Goal: Information Seeking & Learning: Learn about a topic

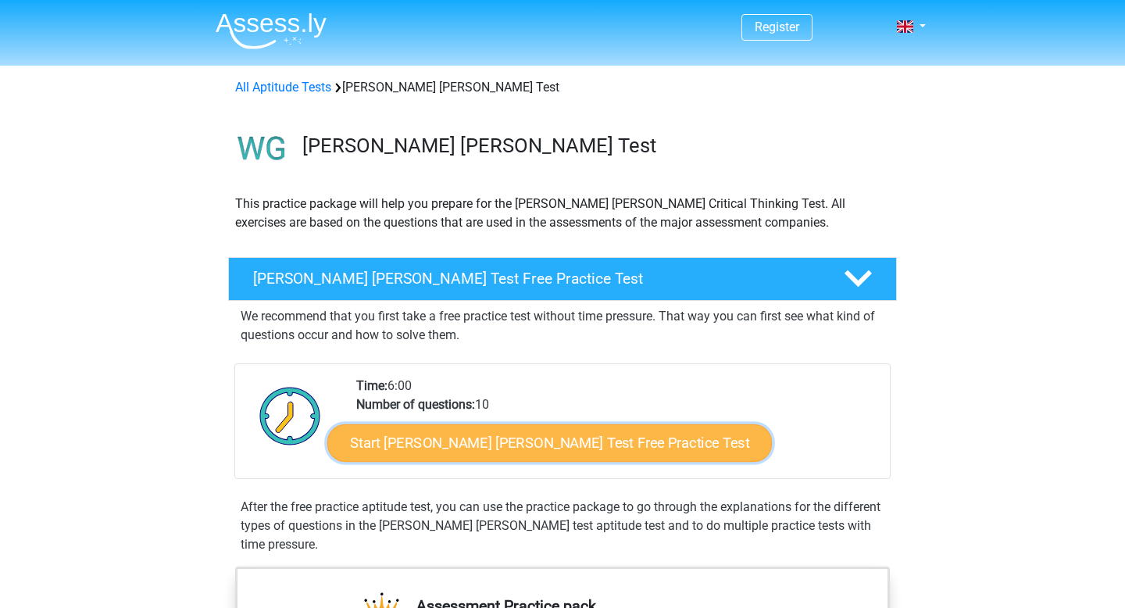
click at [437, 434] on link "Start Watson Glaser Test Free Practice Test" at bounding box center [549, 442] width 444 height 37
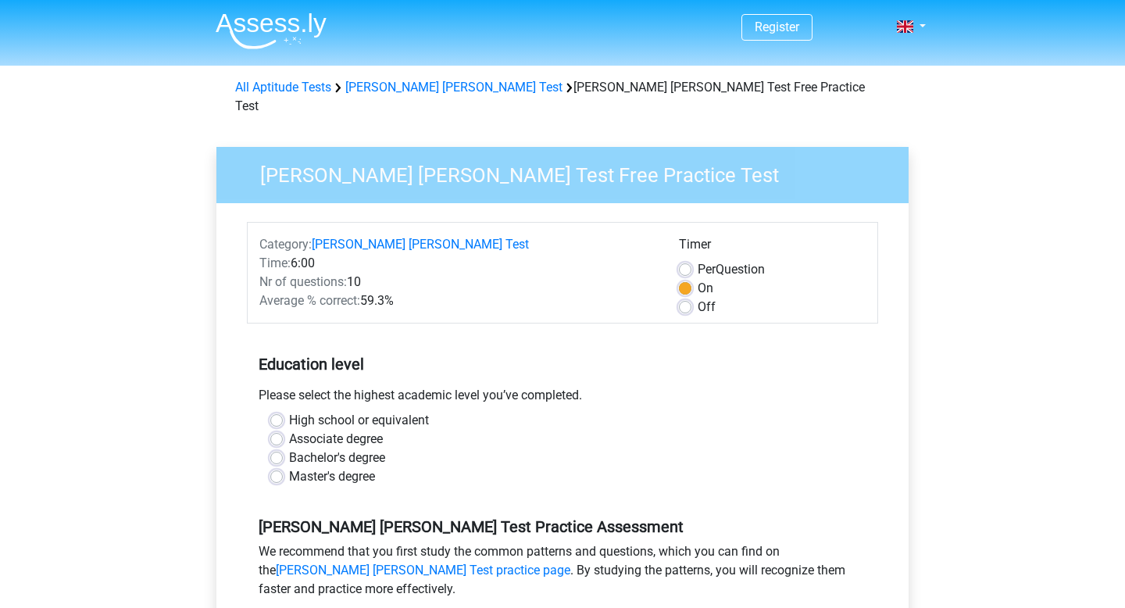
scroll to position [2, 0]
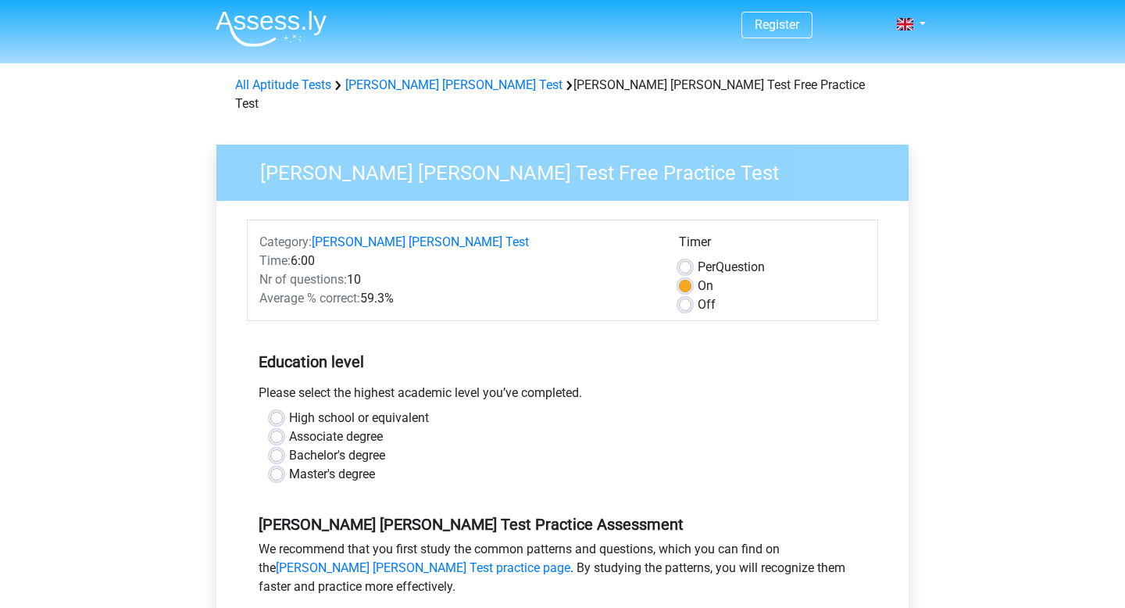
click at [357, 446] on label "Bachelor's degree" at bounding box center [337, 455] width 96 height 19
click at [283, 446] on input "Bachelor's degree" at bounding box center [276, 454] width 12 height 16
radio input "true"
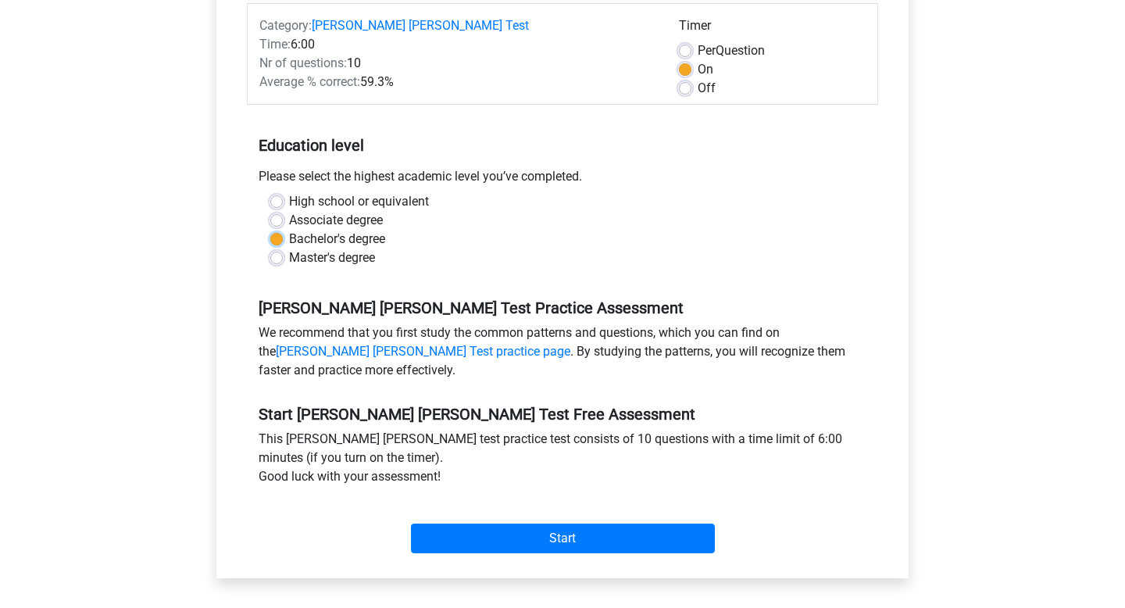
scroll to position [229, 0]
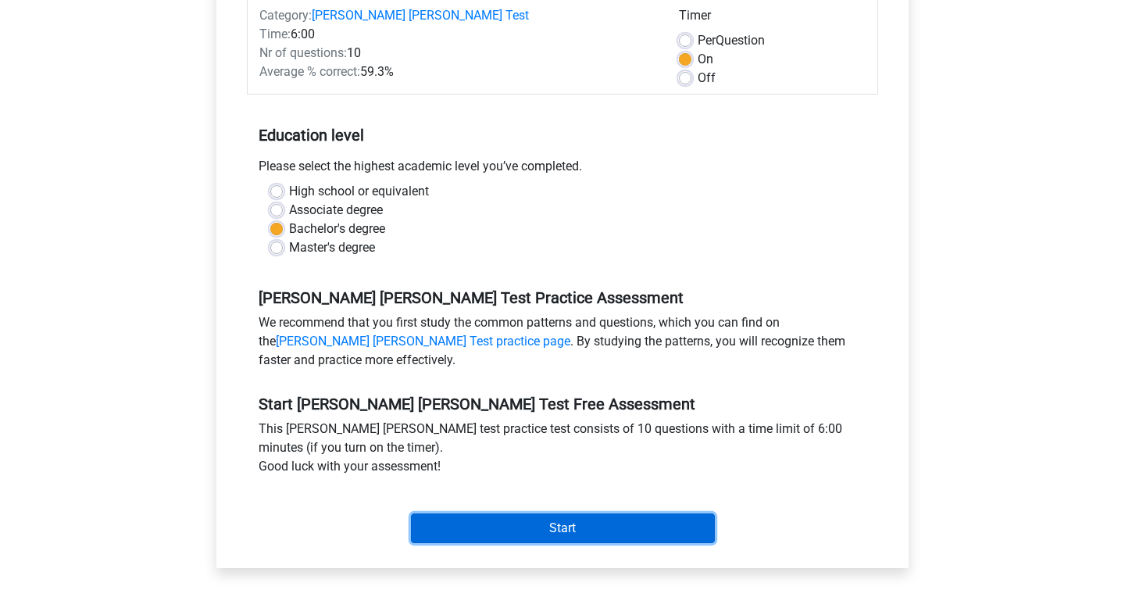
click at [465, 513] on input "Start" at bounding box center [563, 528] width 304 height 30
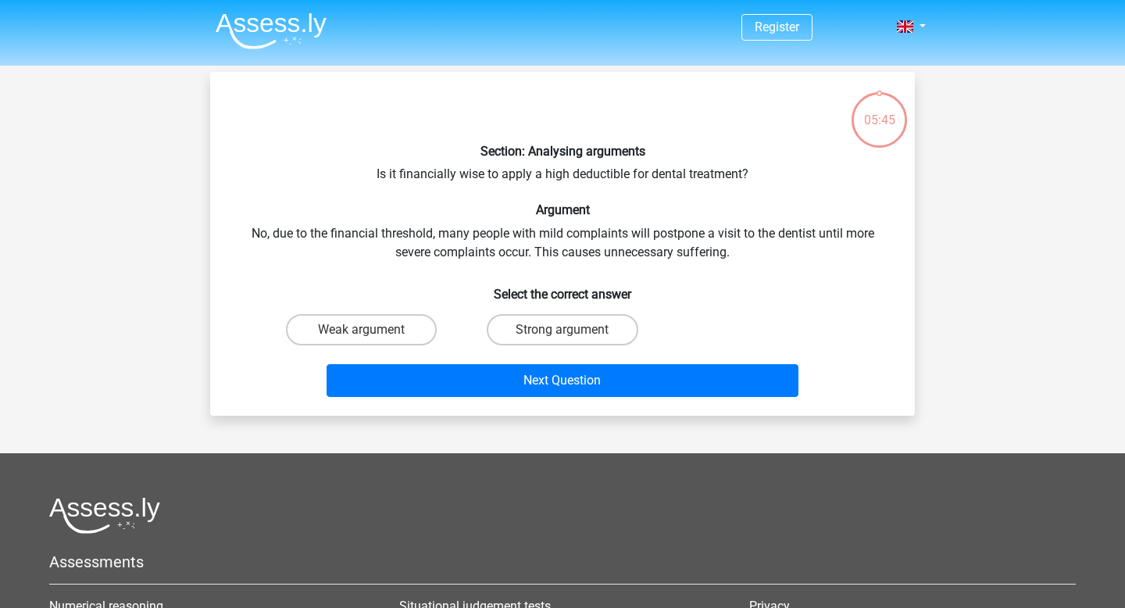
click at [483, 218] on div "Section: Analysing arguments Is it financially wise to apply a high deductible …" at bounding box center [562, 243] width 692 height 319
click at [549, 323] on label "Strong argument" at bounding box center [562, 329] width 151 height 31
click at [562, 330] on input "Strong argument" at bounding box center [567, 335] width 10 height 10
radio input "true"
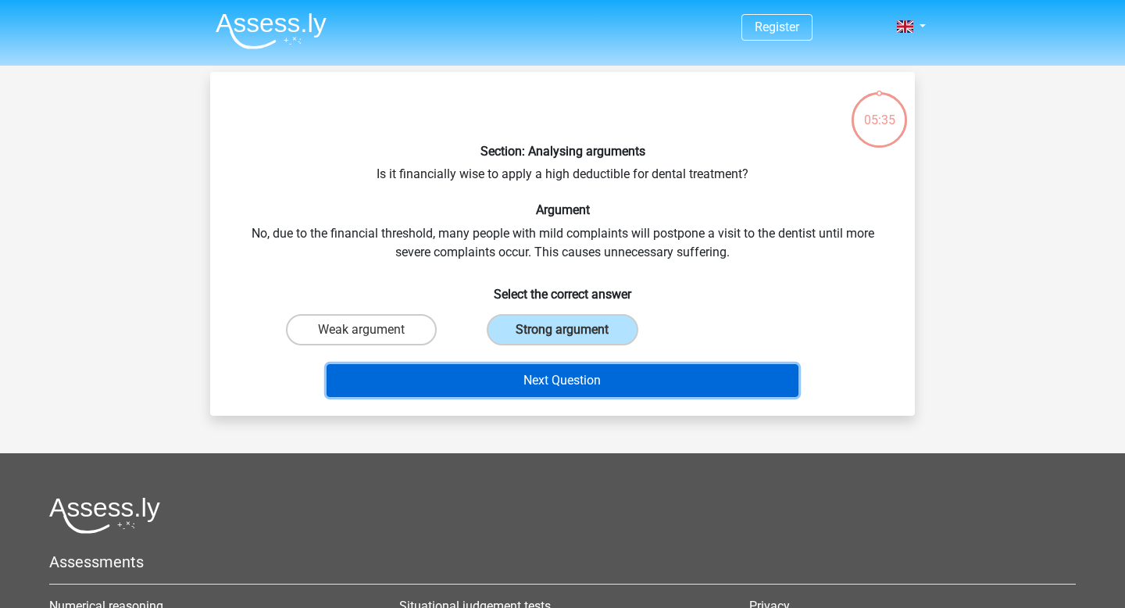
click at [549, 374] on button "Next Question" at bounding box center [562, 380] width 473 height 33
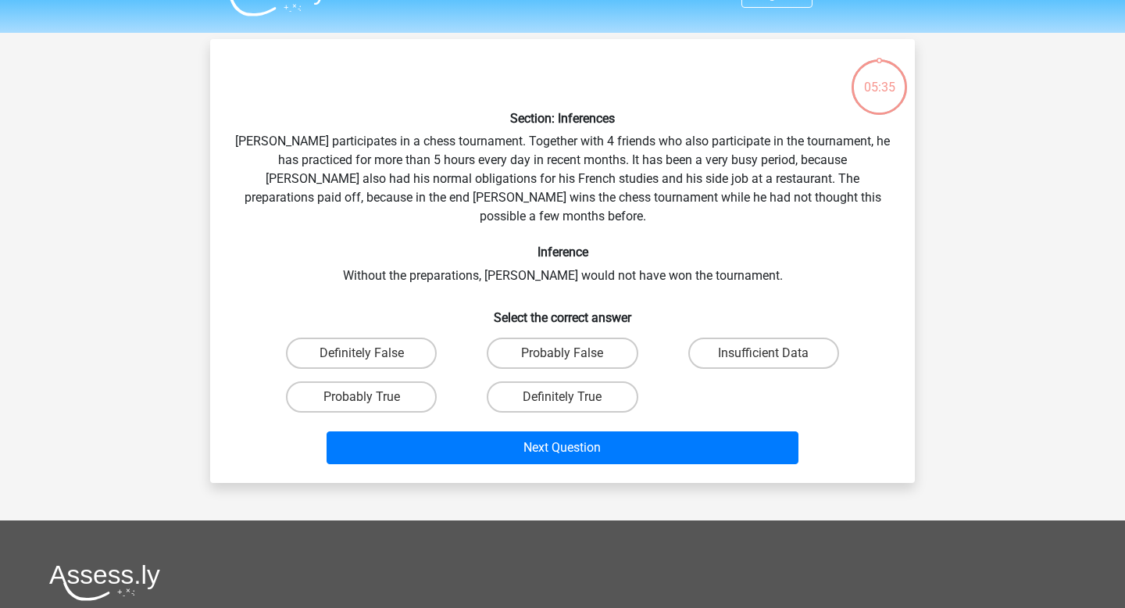
scroll to position [72, 0]
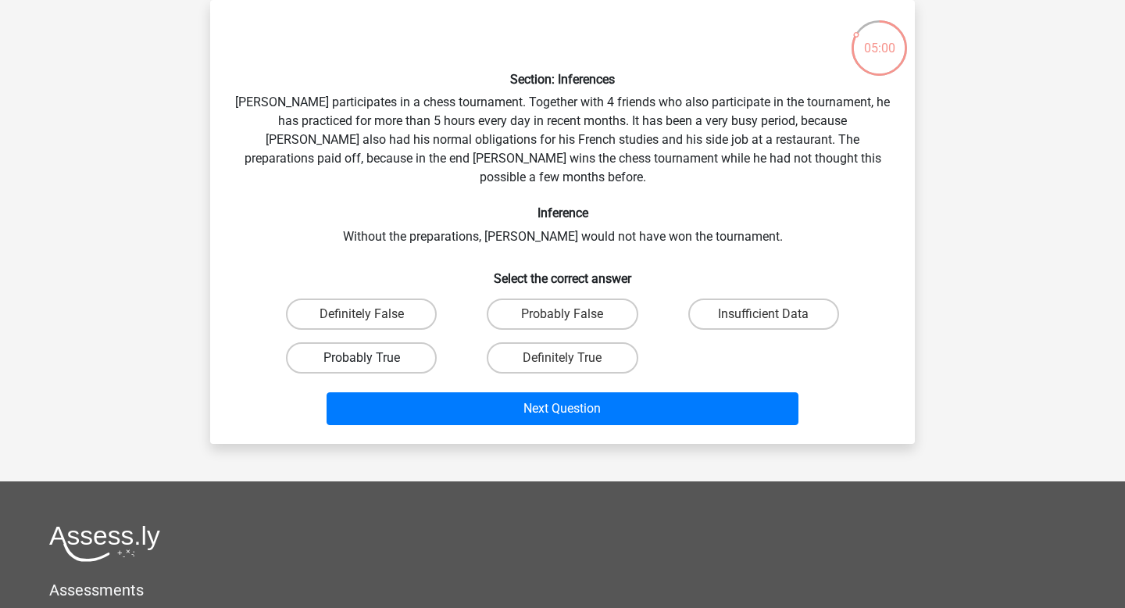
click at [404, 342] on label "Probably True" at bounding box center [361, 357] width 151 height 31
click at [372, 358] on input "Probably True" at bounding box center [367, 363] width 10 height 10
radio input "true"
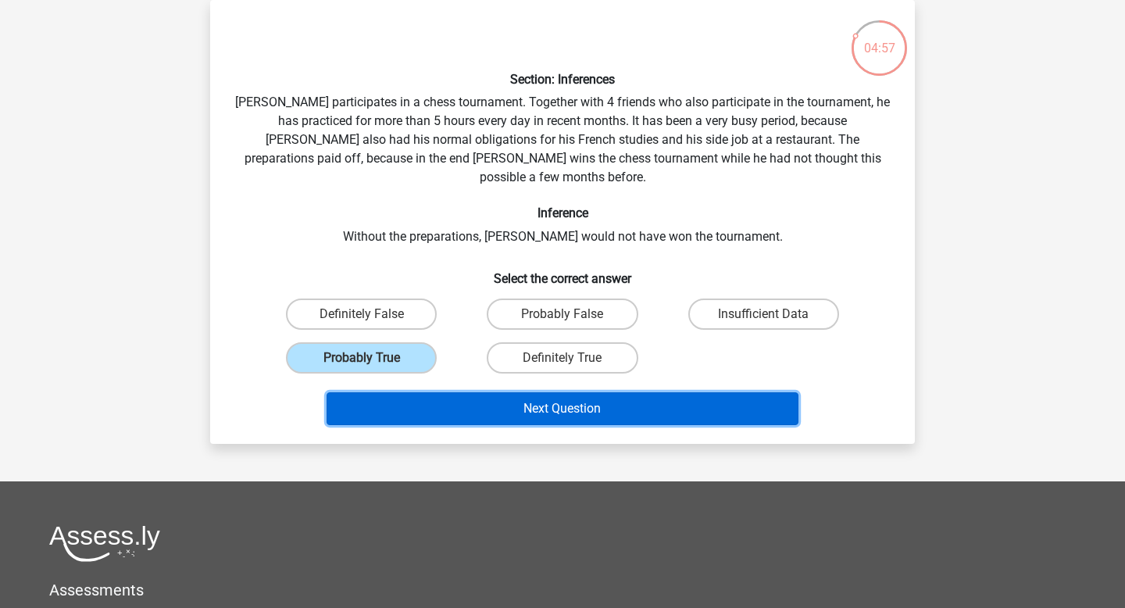
click at [455, 392] on button "Next Question" at bounding box center [562, 408] width 473 height 33
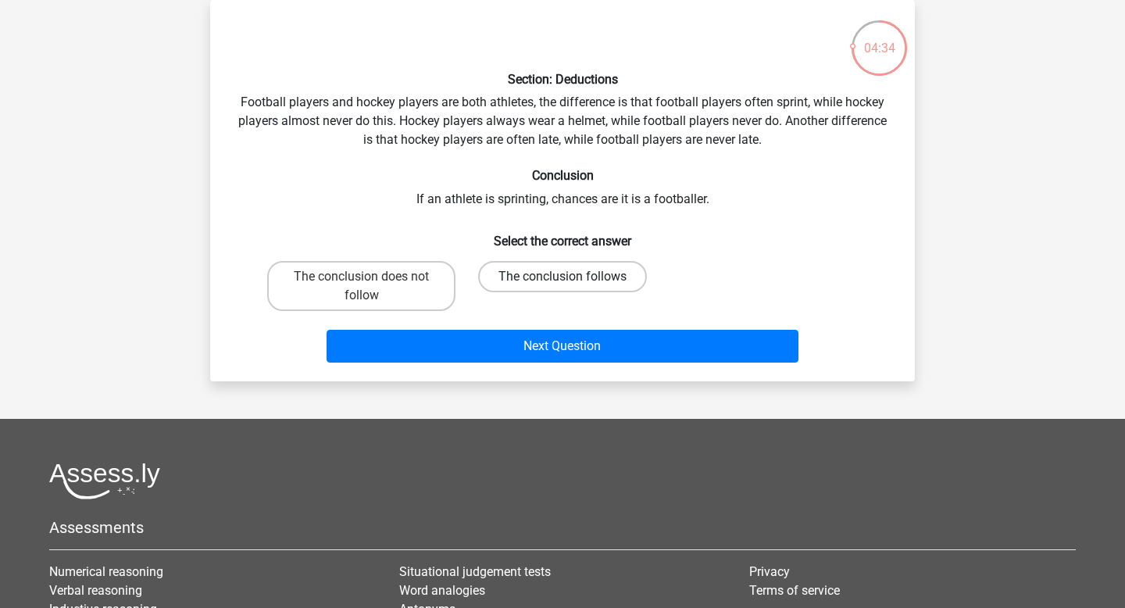
click at [512, 282] on label "The conclusion follows" at bounding box center [562, 276] width 169 height 31
click at [562, 282] on input "The conclusion follows" at bounding box center [567, 281] width 10 height 10
radio input "true"
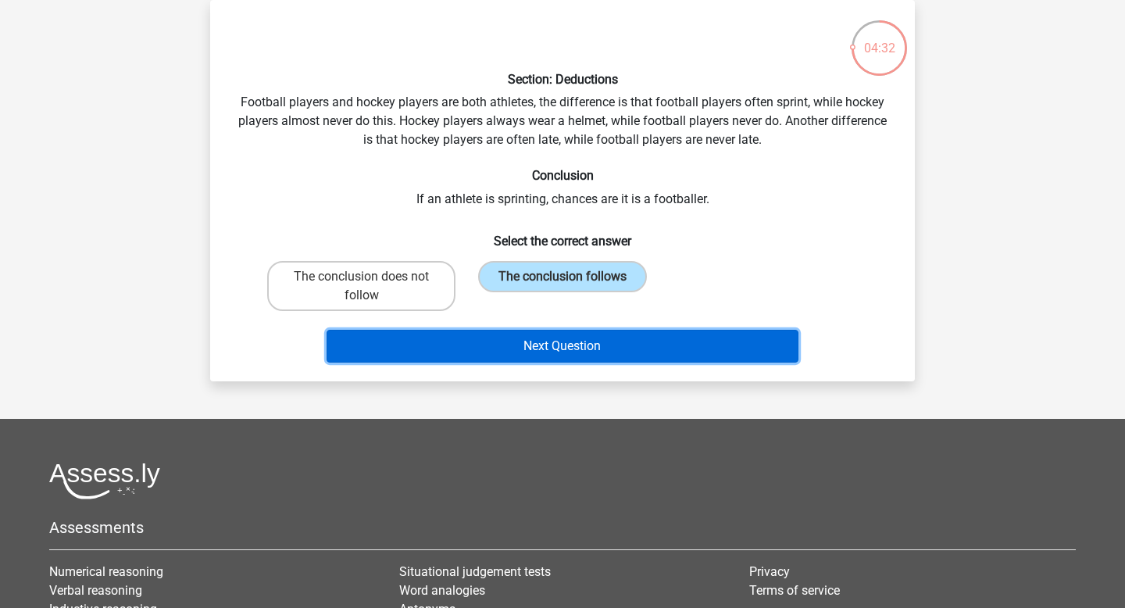
click at [508, 349] on button "Next Question" at bounding box center [562, 346] width 473 height 33
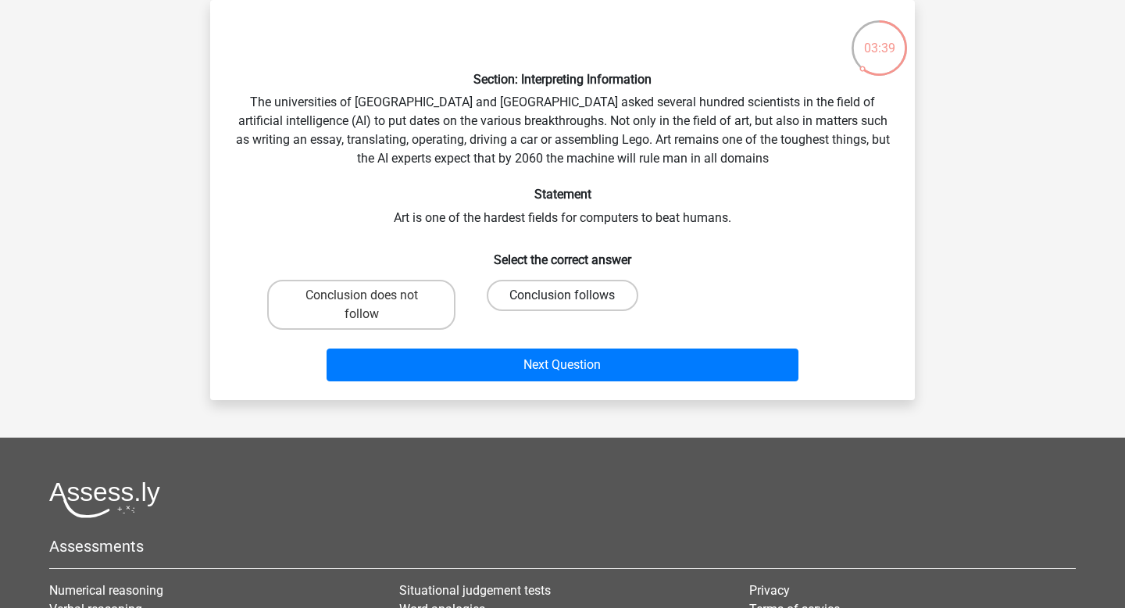
click at [536, 293] on label "Conclusion follows" at bounding box center [562, 295] width 151 height 31
click at [562, 295] on input "Conclusion follows" at bounding box center [567, 300] width 10 height 10
radio input "true"
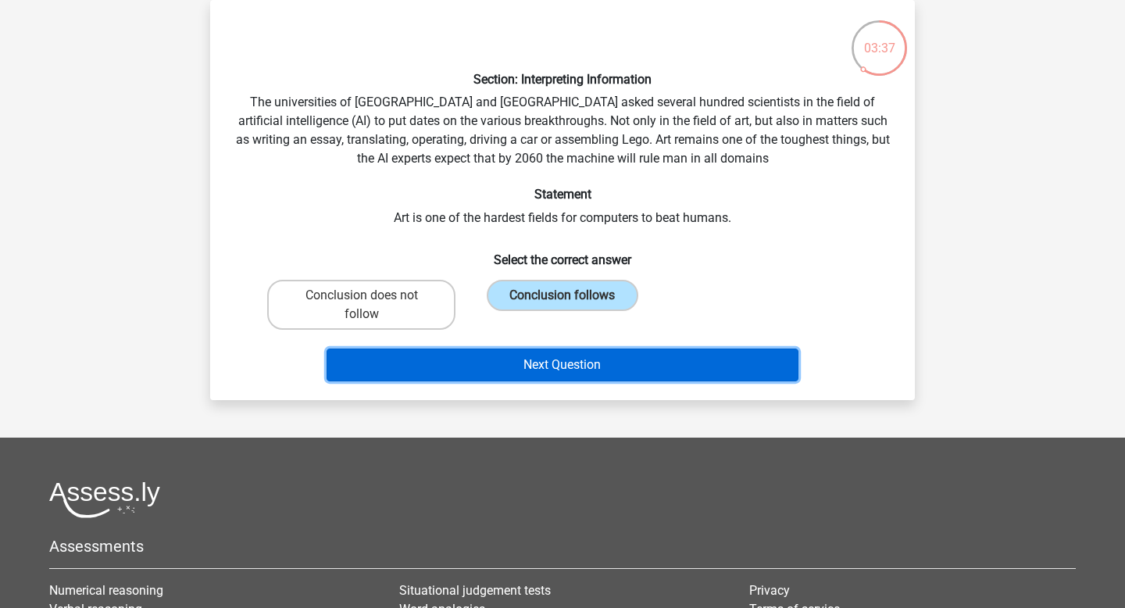
click at [537, 363] on button "Next Question" at bounding box center [562, 364] width 473 height 33
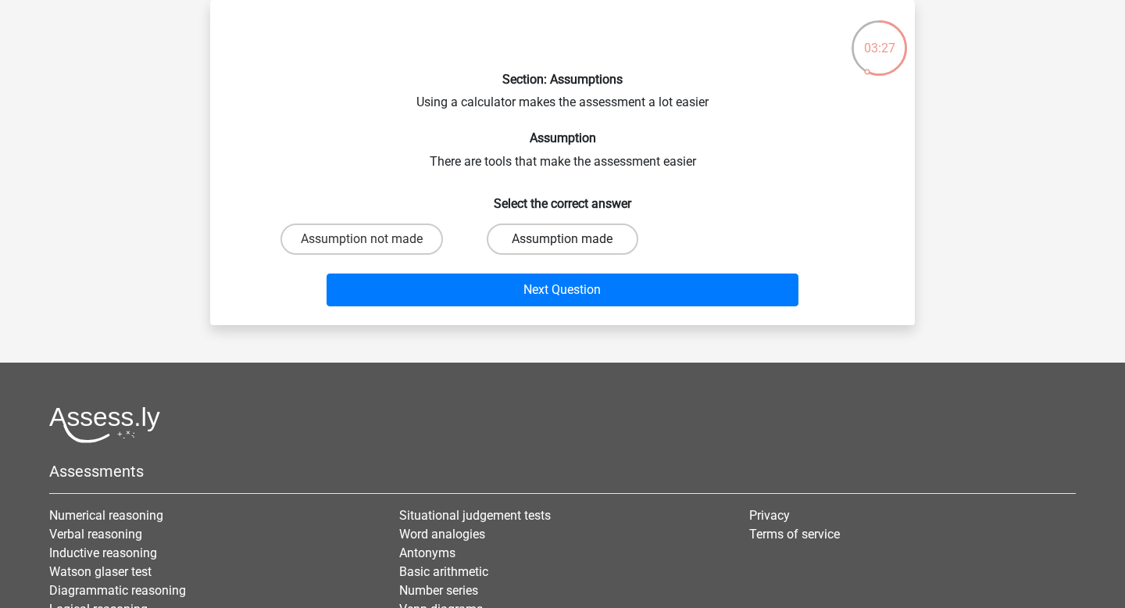
click at [547, 237] on label "Assumption made" at bounding box center [562, 238] width 151 height 31
click at [562, 239] on input "Assumption made" at bounding box center [567, 244] width 10 height 10
radio input "true"
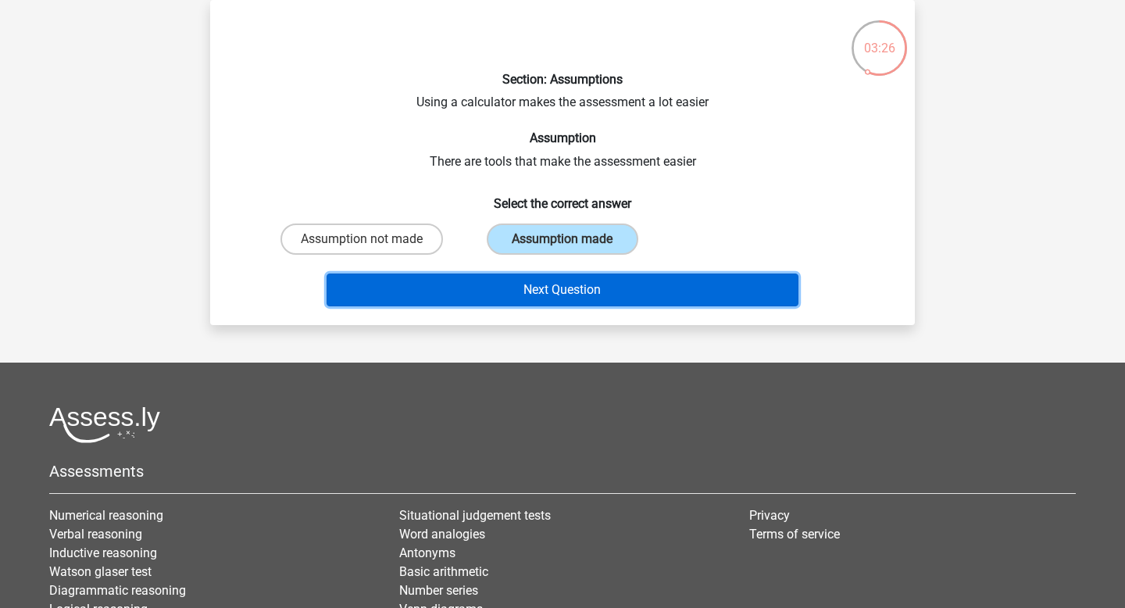
click at [547, 289] on button "Next Question" at bounding box center [562, 289] width 473 height 33
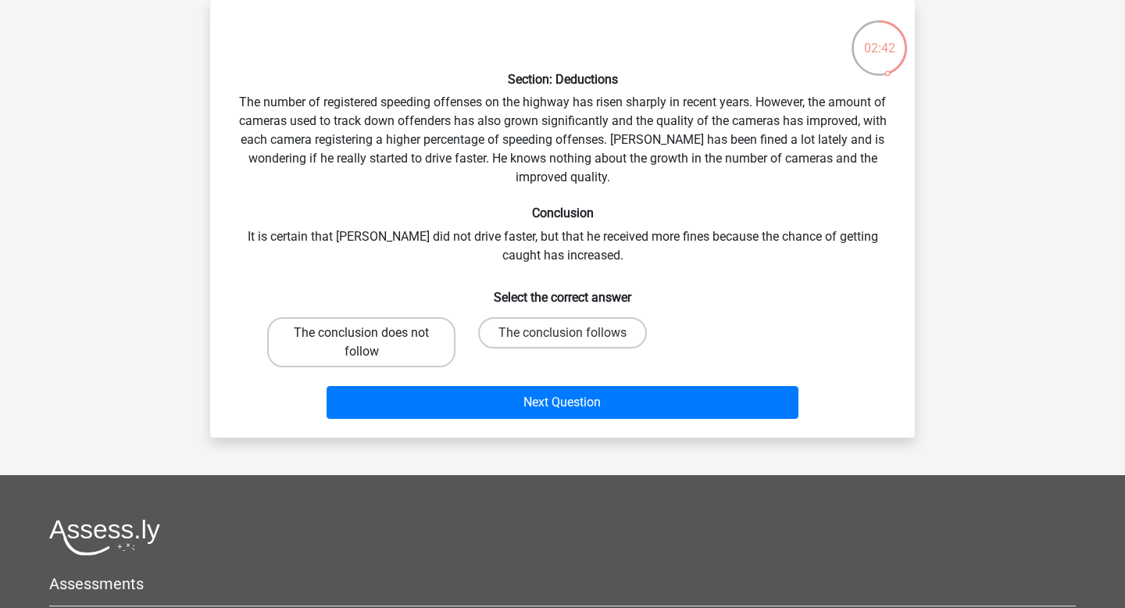
click at [432, 341] on label "The conclusion does not follow" at bounding box center [361, 342] width 188 height 50
click at [372, 341] on input "The conclusion does not follow" at bounding box center [367, 338] width 10 height 10
radio input "true"
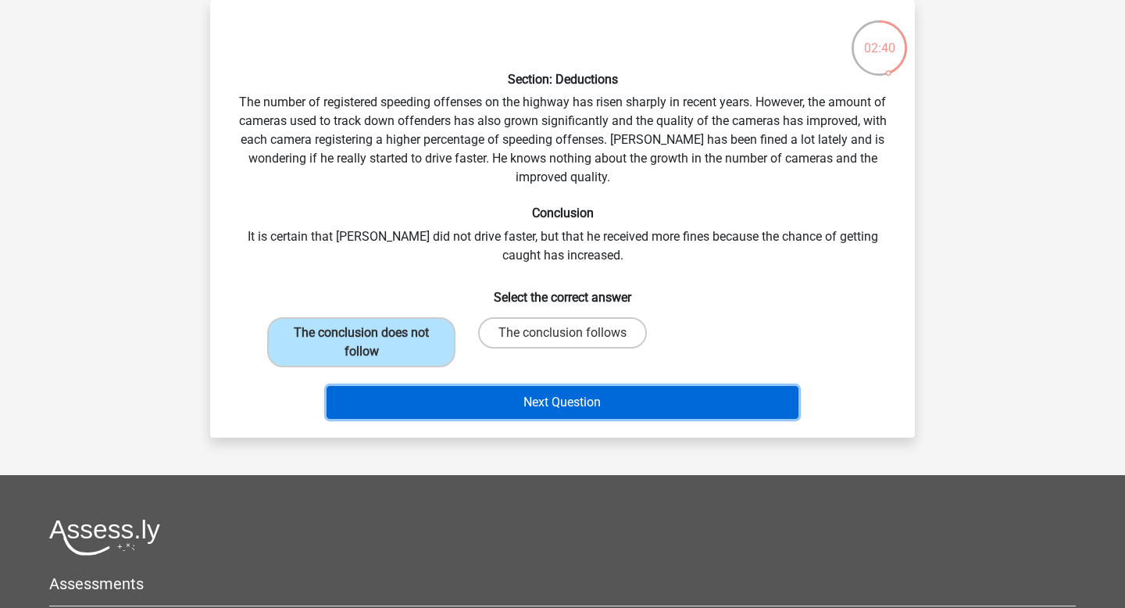
click at [495, 404] on button "Next Question" at bounding box center [562, 402] width 473 height 33
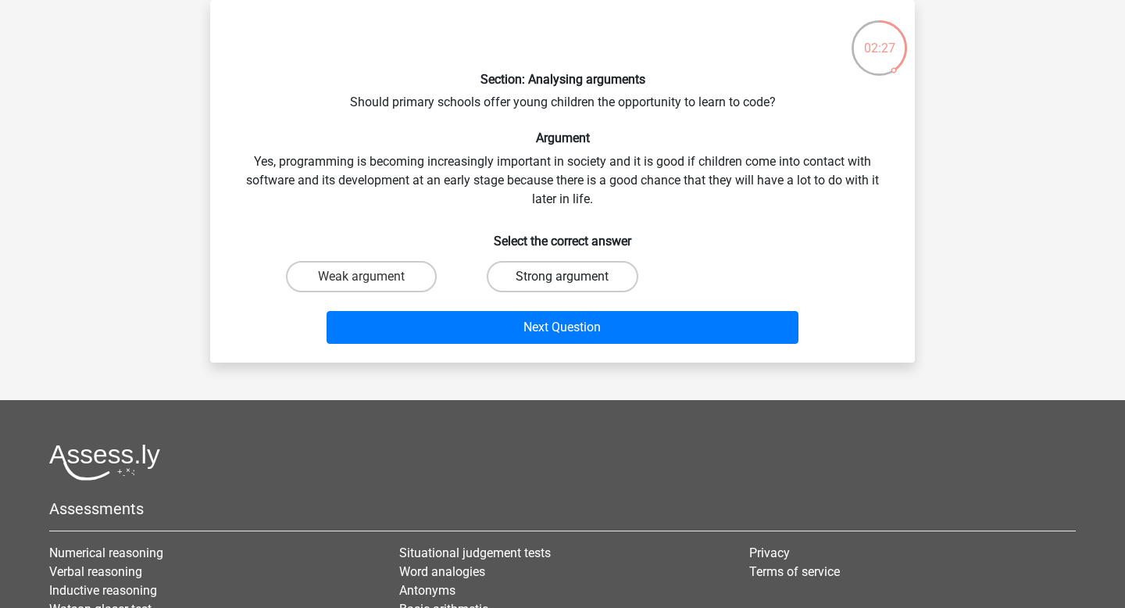
click at [513, 272] on label "Strong argument" at bounding box center [562, 276] width 151 height 31
click at [562, 276] on input "Strong argument" at bounding box center [567, 281] width 10 height 10
radio input "true"
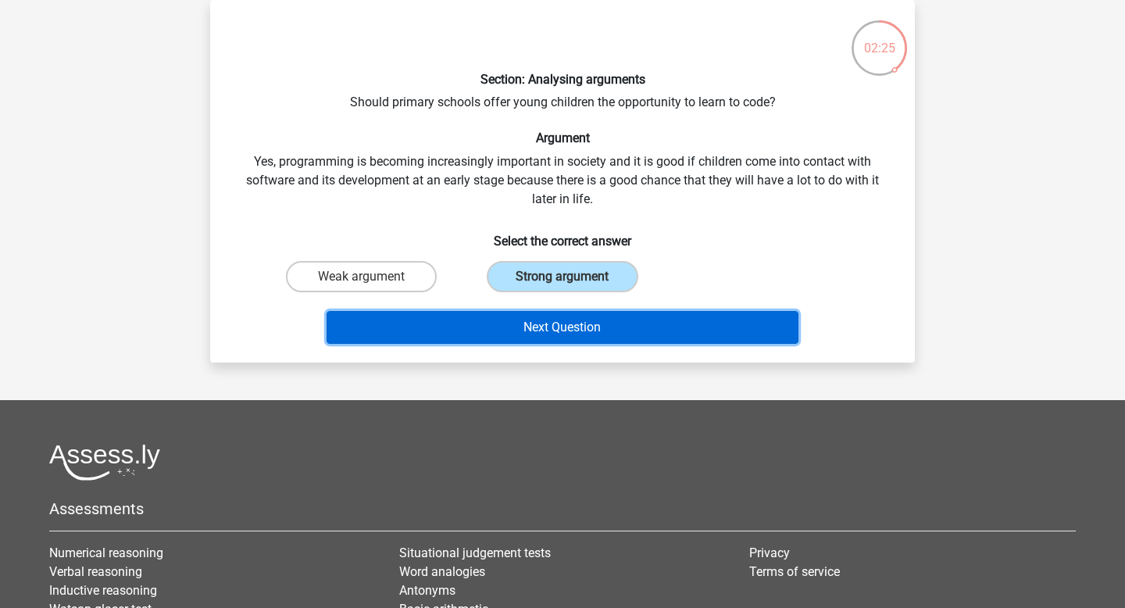
click at [496, 330] on button "Next Question" at bounding box center [562, 327] width 473 height 33
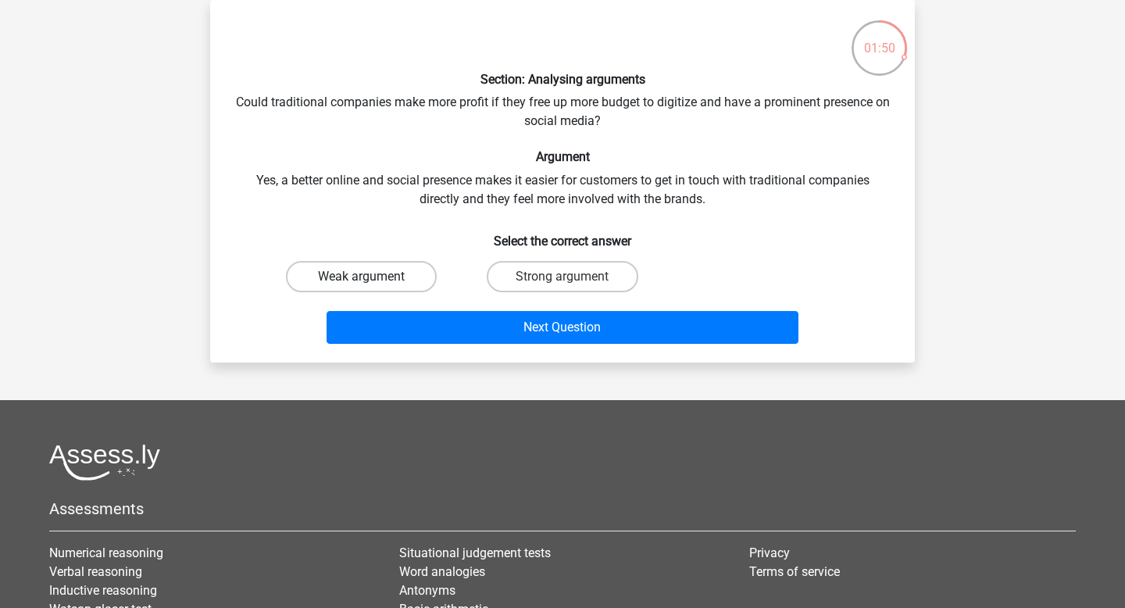
click at [418, 269] on label "Weak argument" at bounding box center [361, 276] width 151 height 31
click at [372, 276] on input "Weak argument" at bounding box center [367, 281] width 10 height 10
radio input "true"
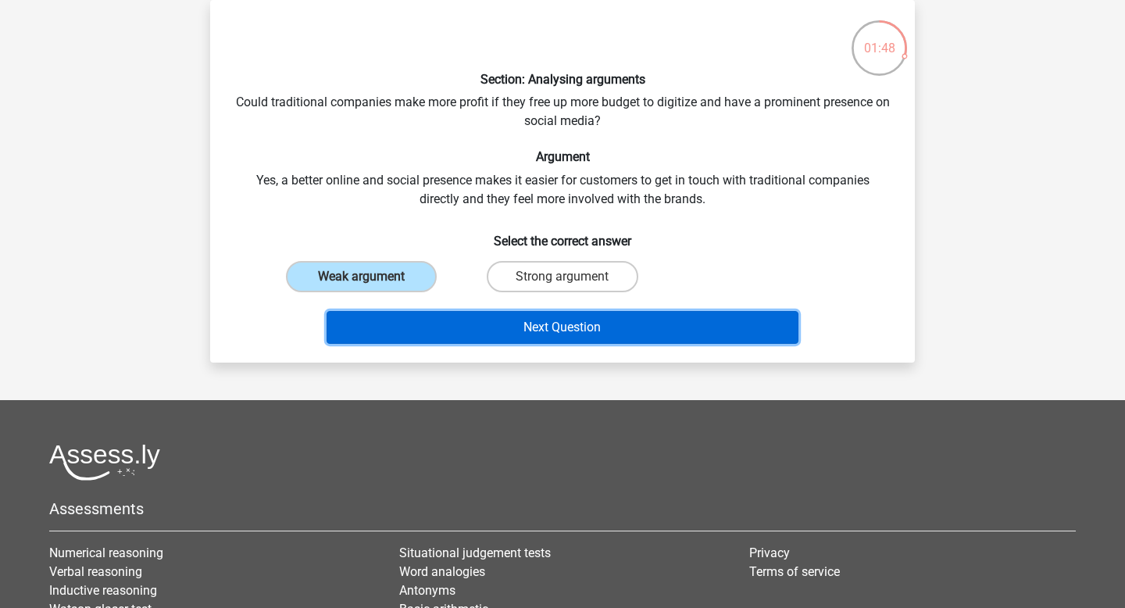
click at [467, 316] on button "Next Question" at bounding box center [562, 327] width 473 height 33
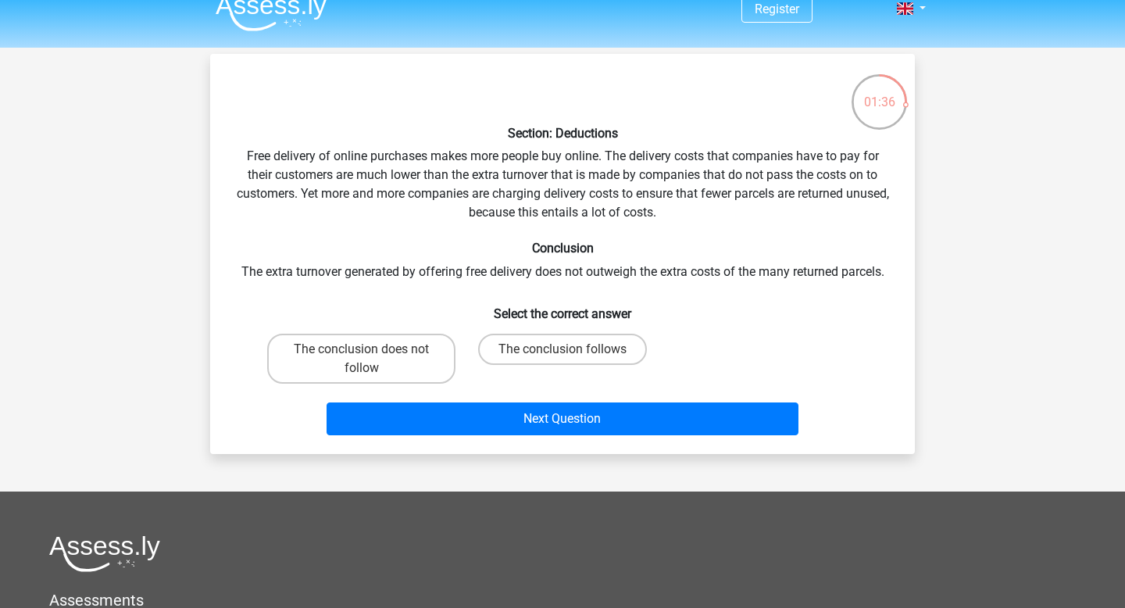
scroll to position [30, 0]
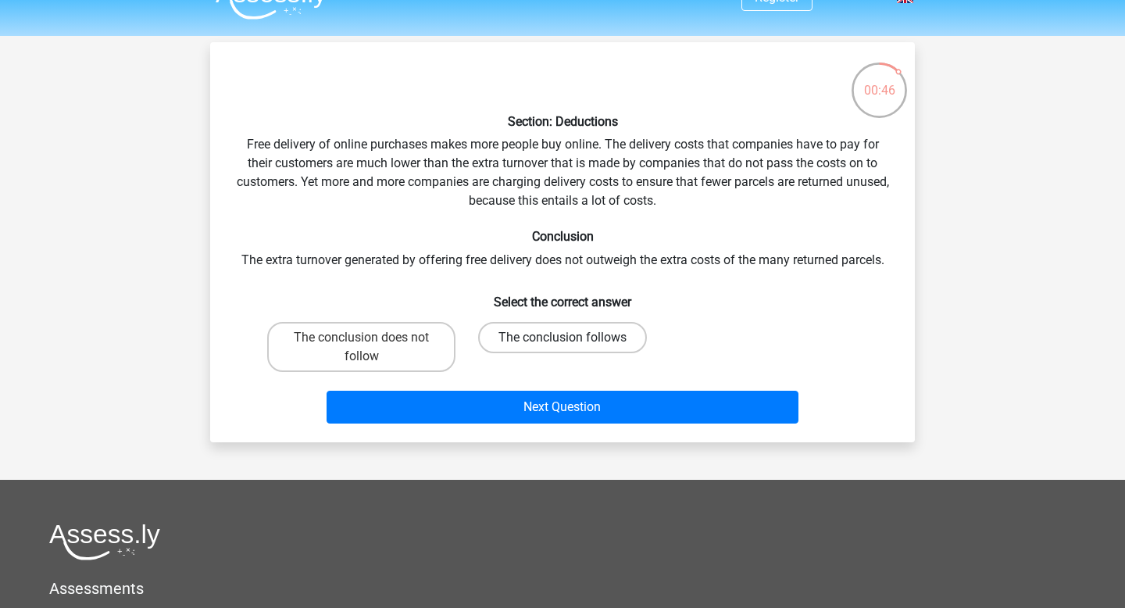
click at [502, 330] on label "The conclusion follows" at bounding box center [562, 337] width 169 height 31
click at [562, 337] on input "The conclusion follows" at bounding box center [567, 342] width 10 height 10
radio input "true"
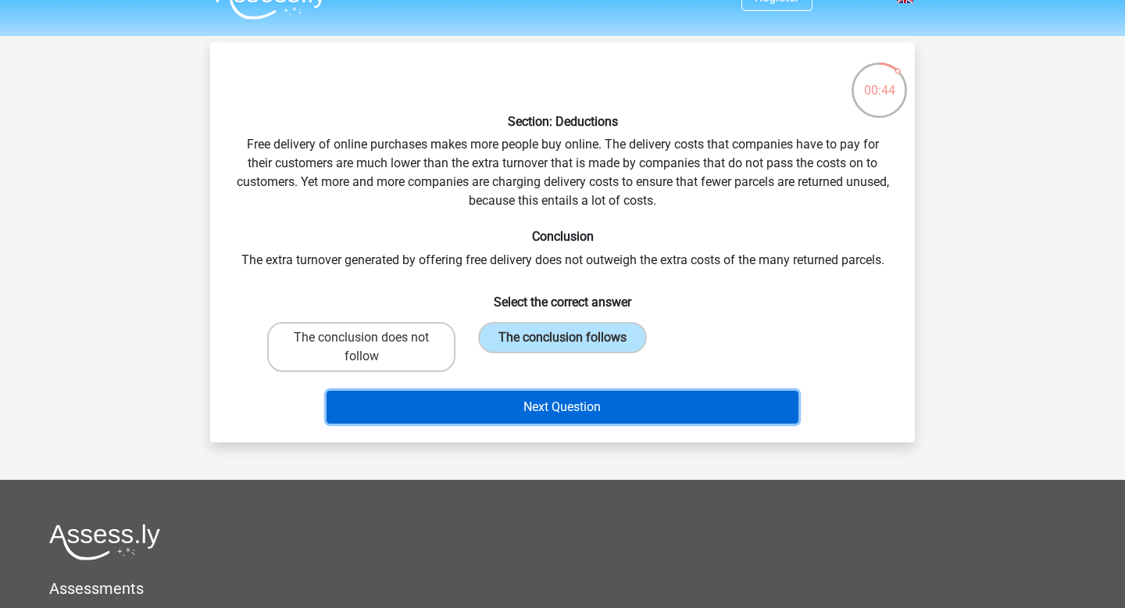
click at [506, 400] on button "Next Question" at bounding box center [562, 407] width 473 height 33
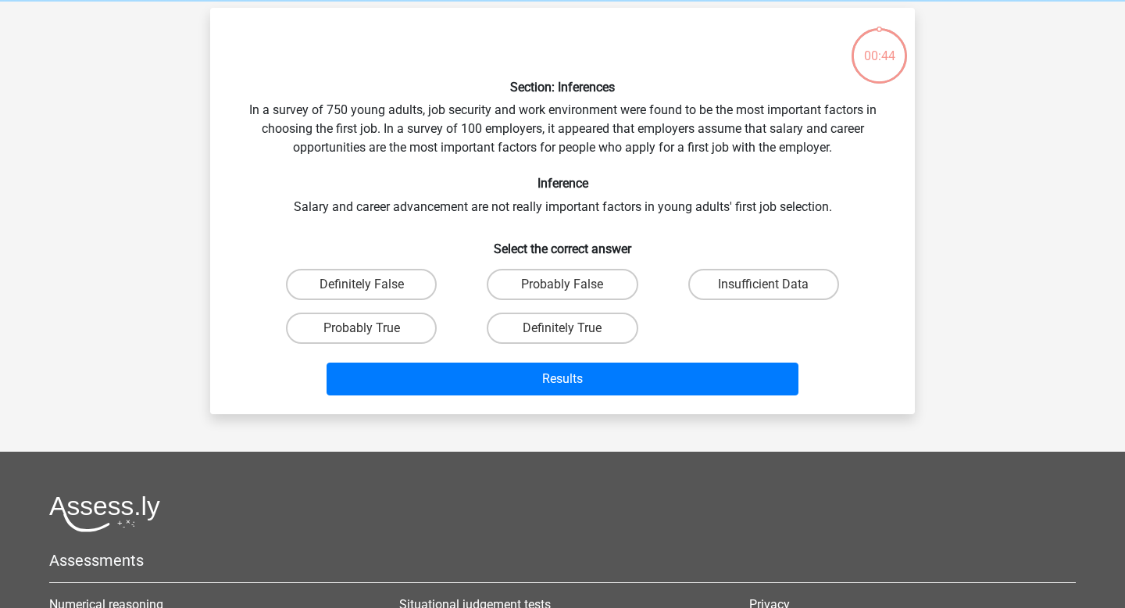
scroll to position [72, 0]
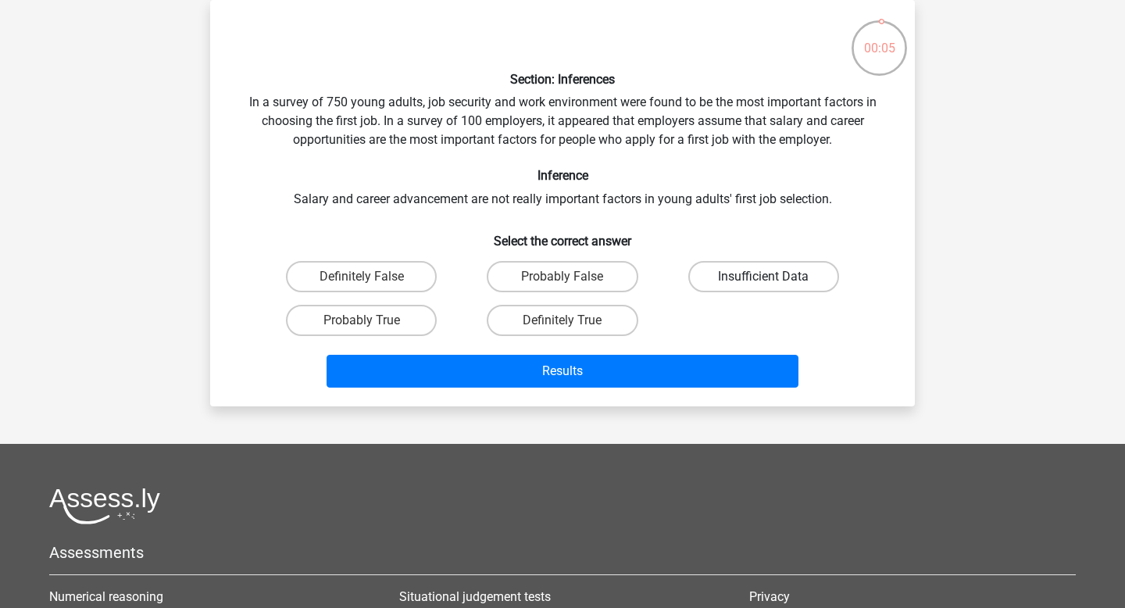
click at [772, 262] on label "Insufficient Data" at bounding box center [763, 276] width 151 height 31
click at [772, 276] on input "Insufficient Data" at bounding box center [768, 281] width 10 height 10
radio input "true"
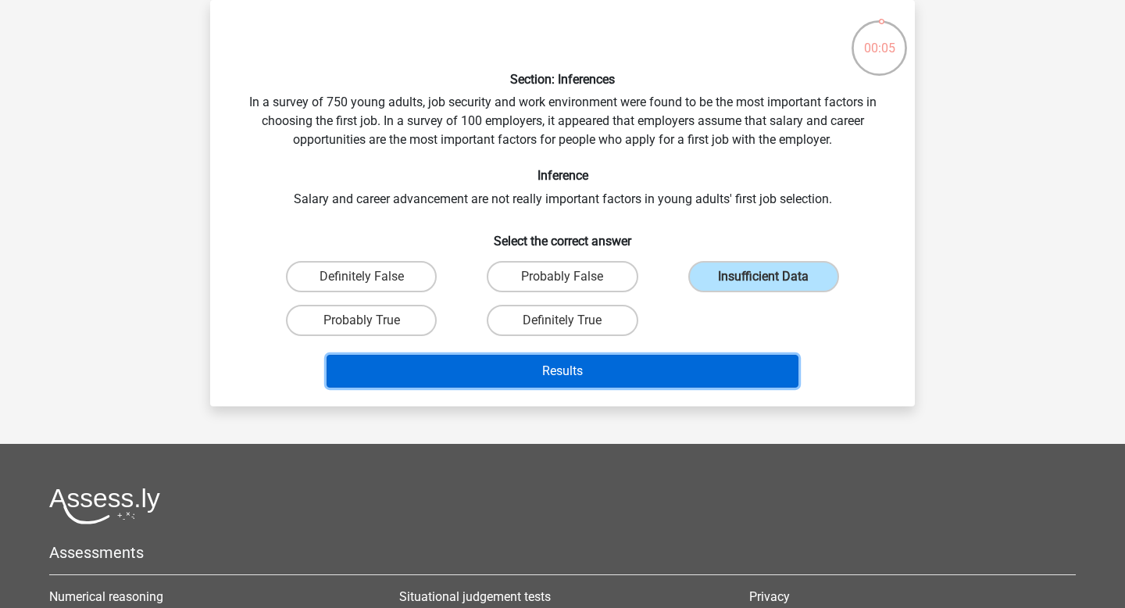
click at [740, 357] on button "Results" at bounding box center [562, 371] width 473 height 33
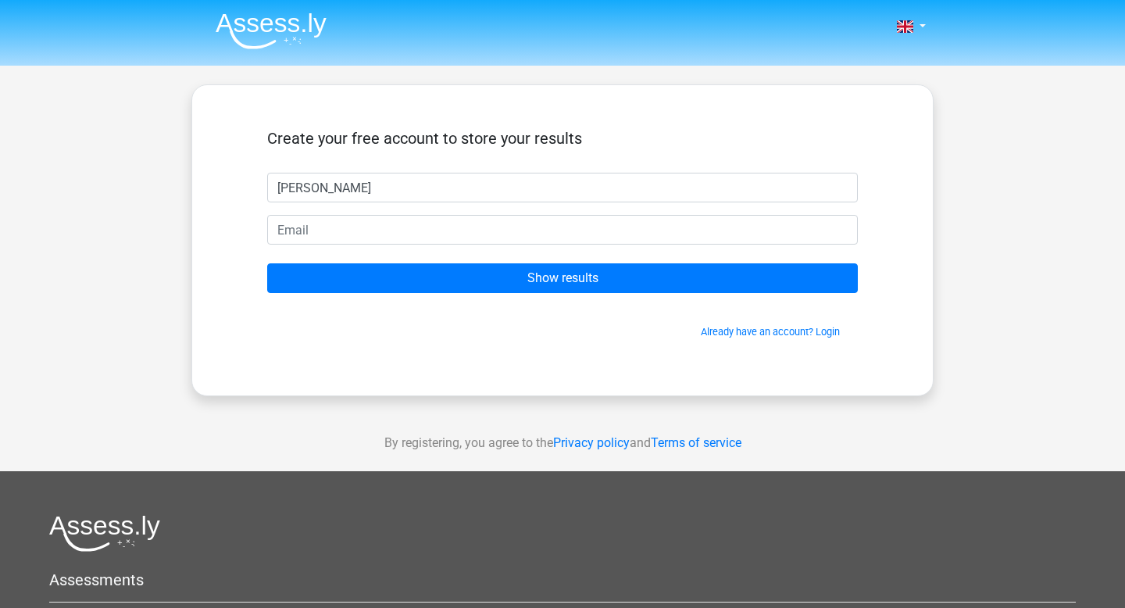
type input "Anna"
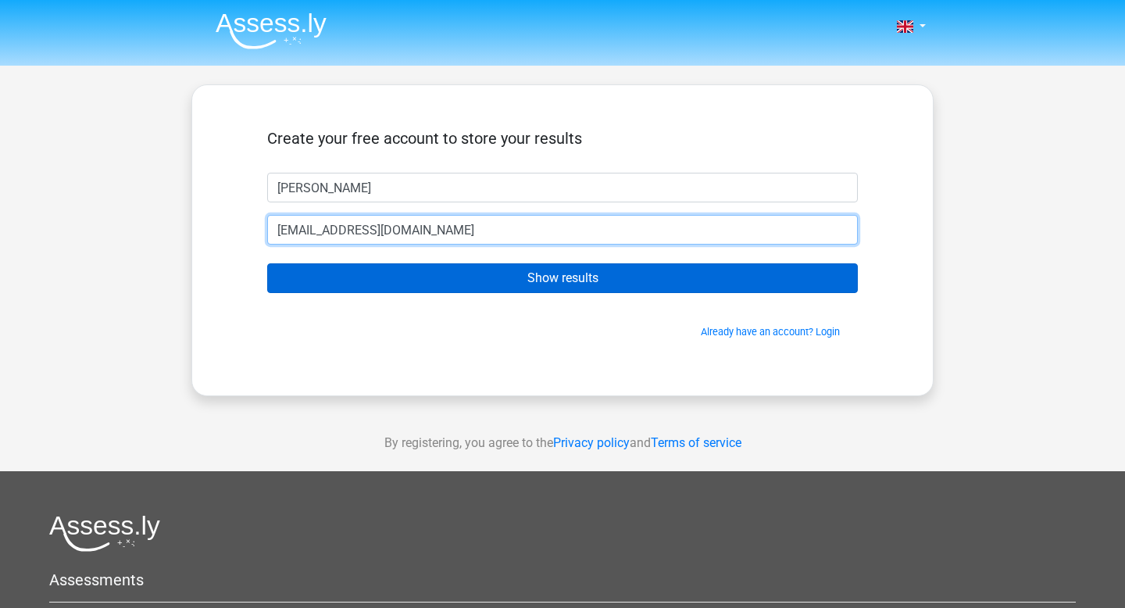
type input "annaquirkk@gmail.com"
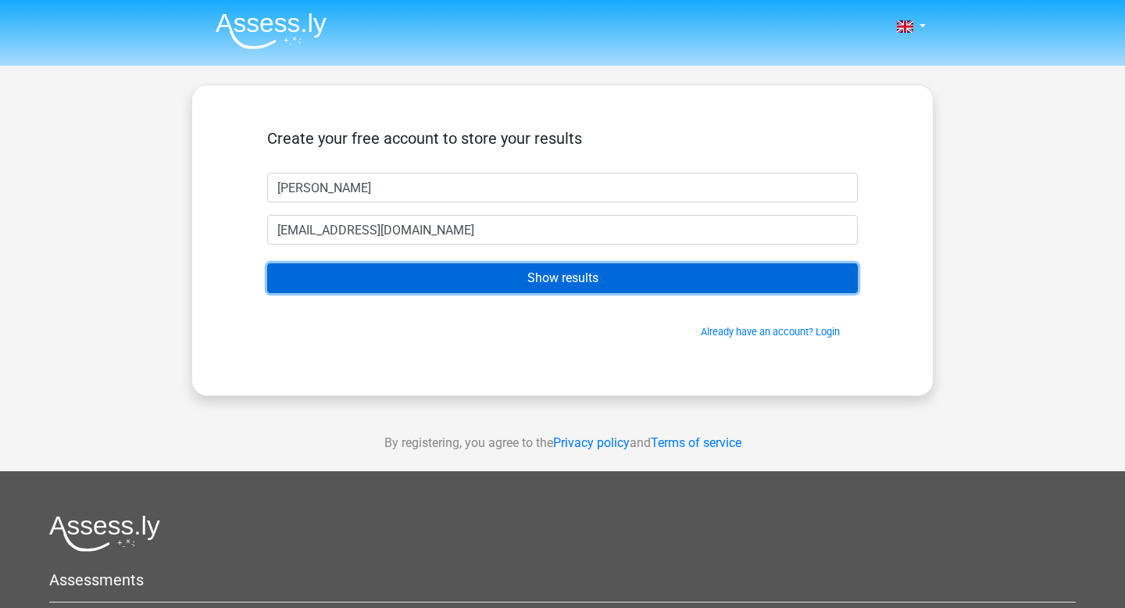
click at [685, 276] on input "Show results" at bounding box center [562, 278] width 590 height 30
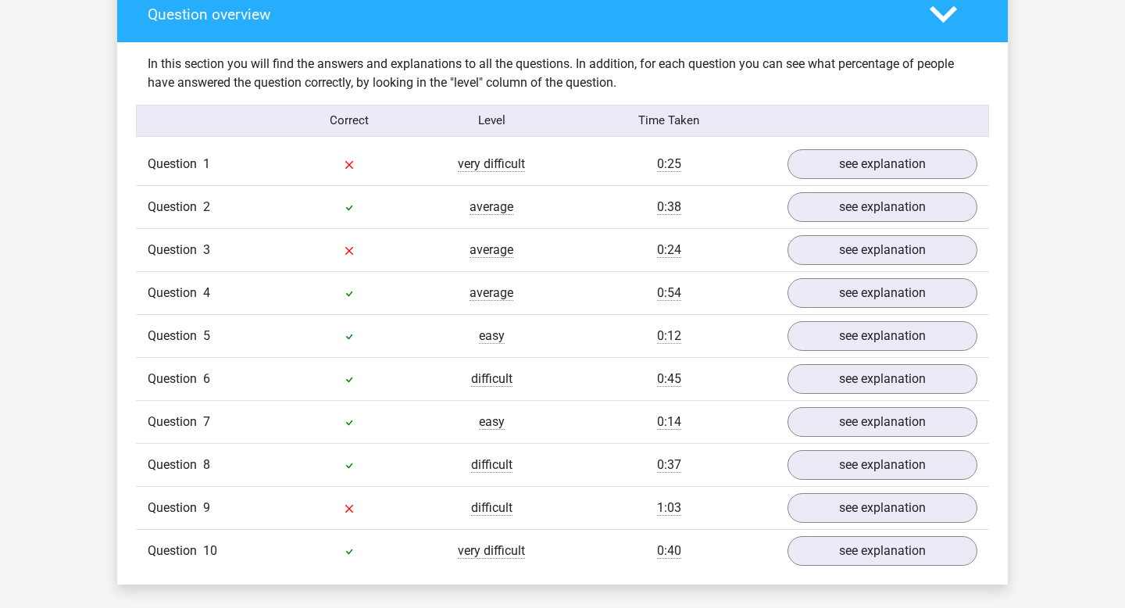
scroll to position [1175, 0]
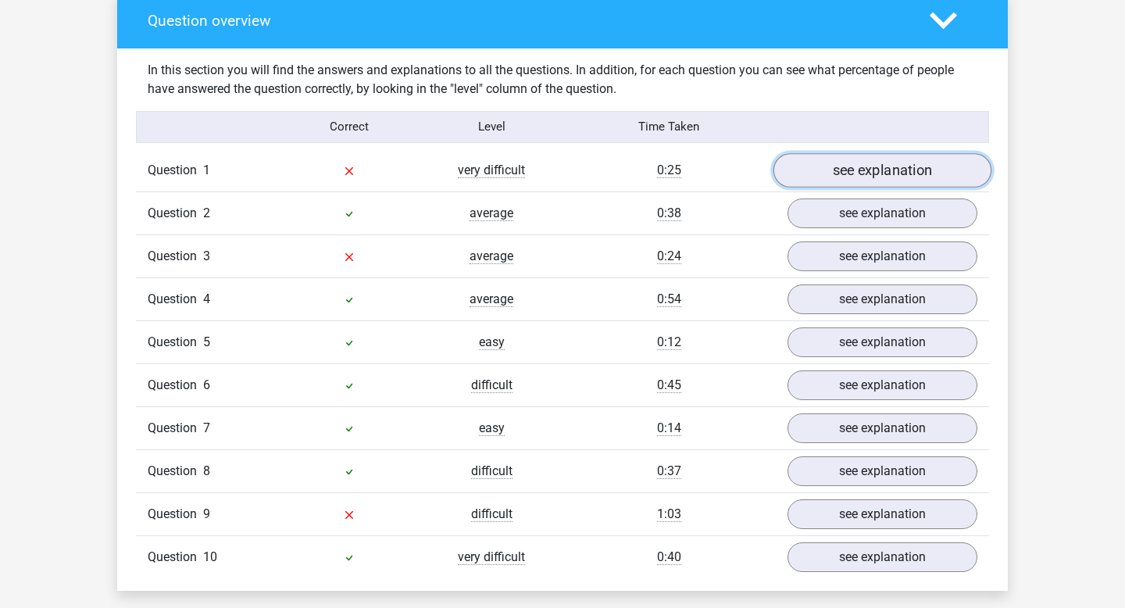
click at [829, 167] on link "see explanation" at bounding box center [882, 170] width 218 height 34
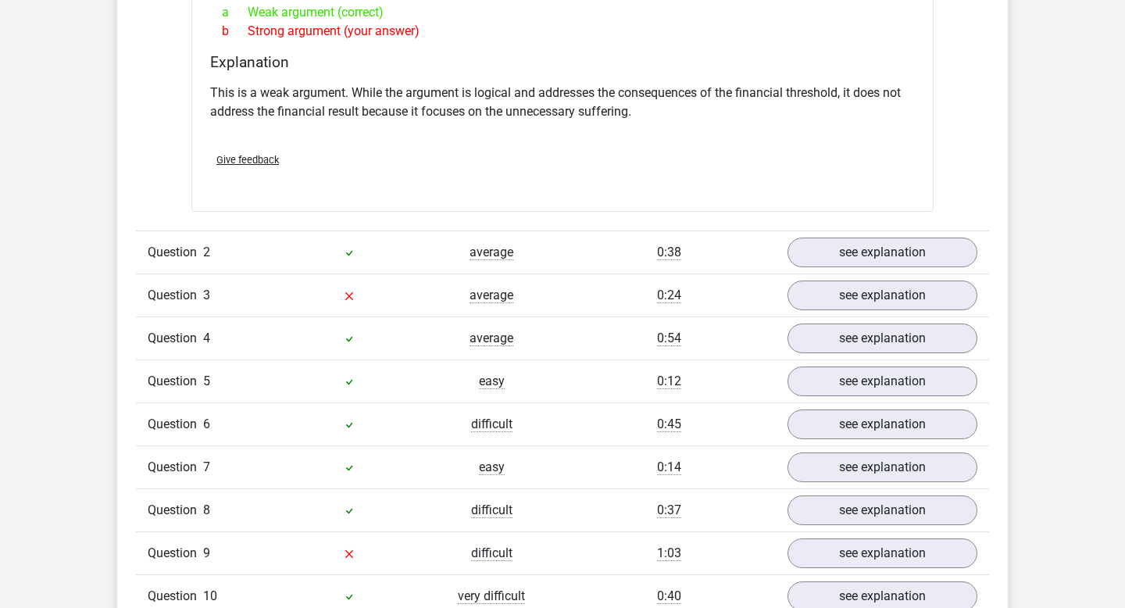
scroll to position [1560, 0]
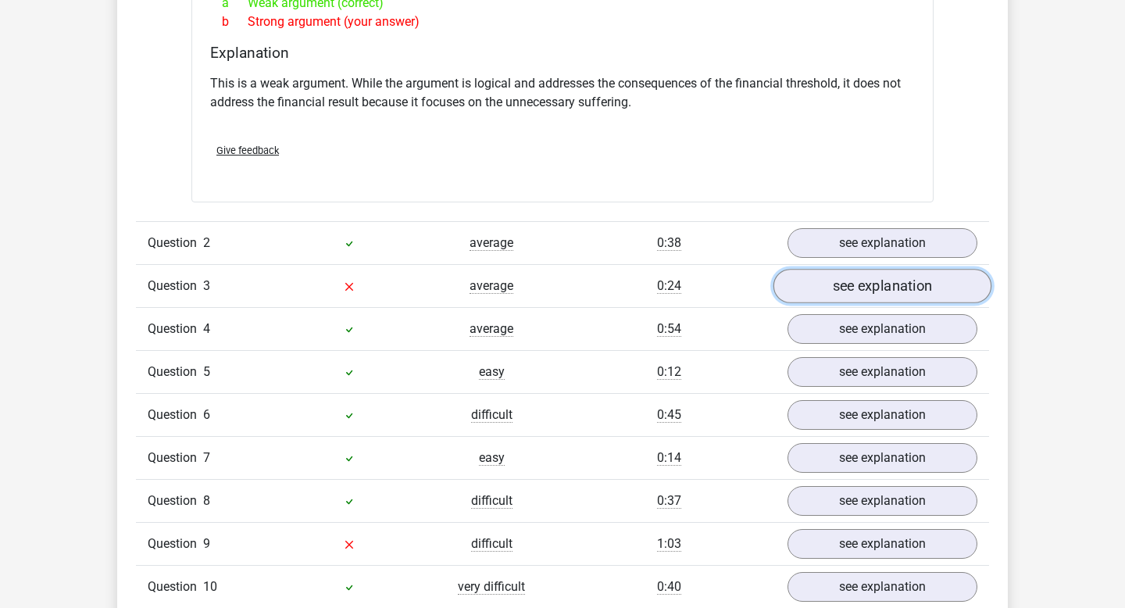
click at [813, 269] on link "see explanation" at bounding box center [882, 286] width 218 height 34
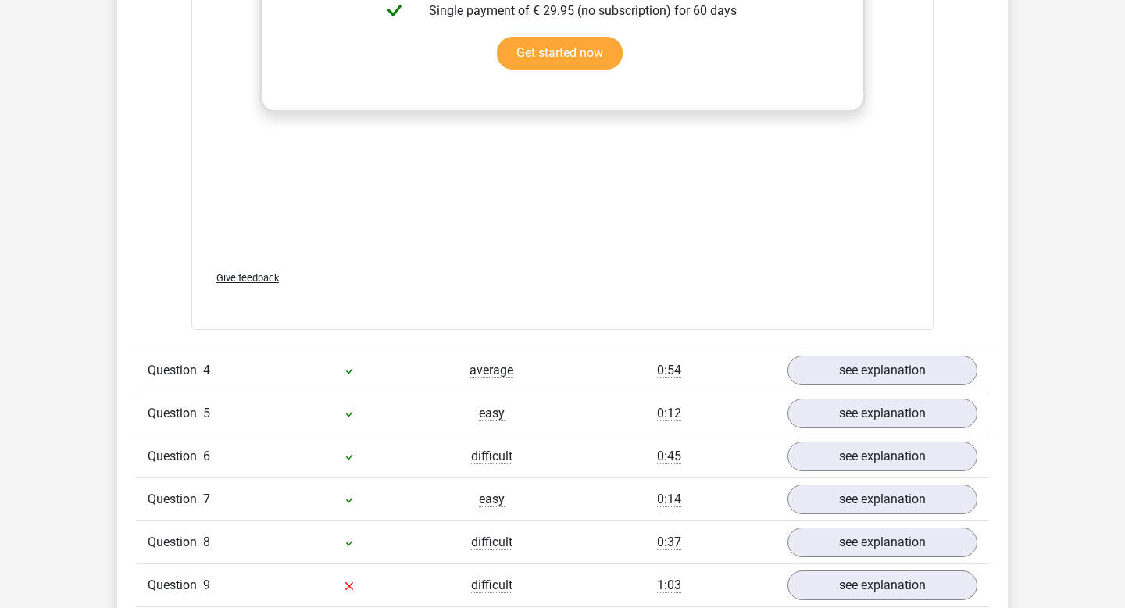
scroll to position [2352, 0]
